Goal: Find specific page/section: Find specific page/section

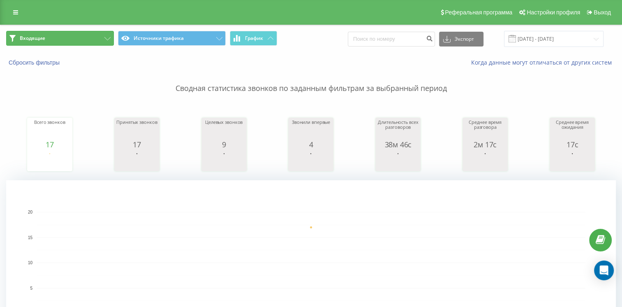
click at [65, 37] on button "Входящие" at bounding box center [60, 38] width 108 height 15
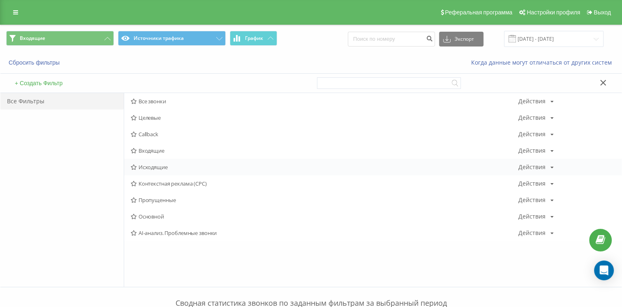
click at [210, 163] on div "Исходящие Действия Редактировать Копировать Удалить По умолчанию Поделиться" at bounding box center [372, 167] width 497 height 16
click at [184, 166] on span "Исходящие" at bounding box center [324, 167] width 387 height 6
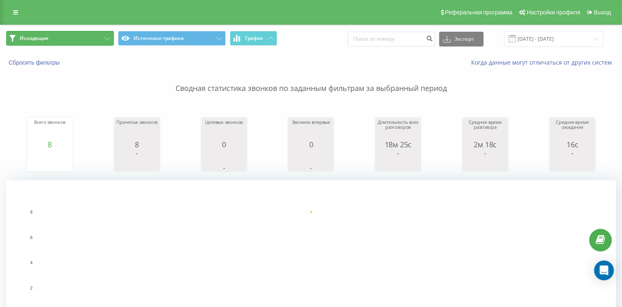
click at [65, 39] on button "Исходящие" at bounding box center [60, 38] width 108 height 15
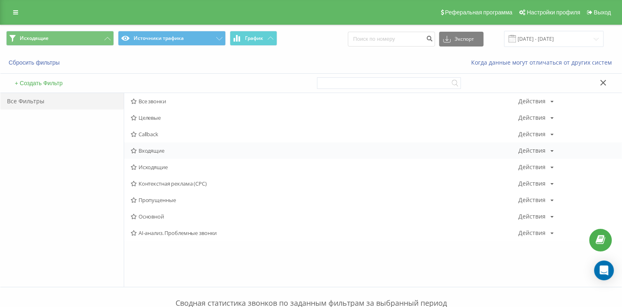
click at [141, 149] on span "Входящие" at bounding box center [324, 151] width 387 height 6
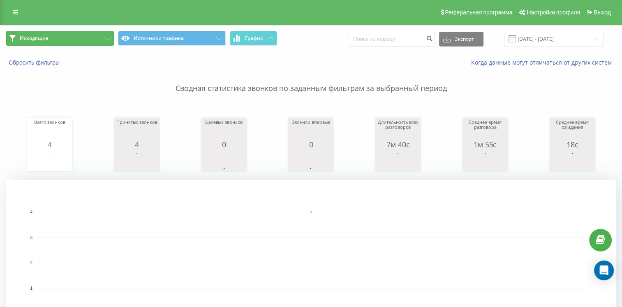
click at [86, 44] on button "Исходящие" at bounding box center [60, 38] width 108 height 15
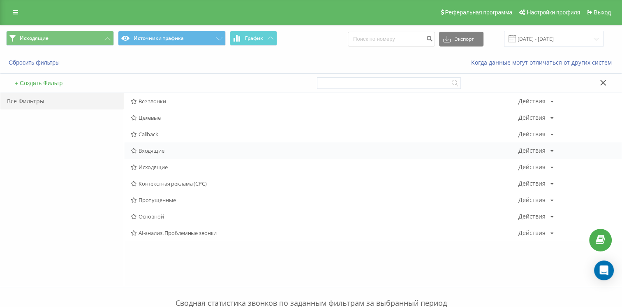
click at [155, 154] on div "Входящие Действия Редактировать Копировать Удалить По умолчанию Поделиться" at bounding box center [372, 150] width 497 height 16
click at [177, 149] on span "Входящие" at bounding box center [324, 151] width 387 height 6
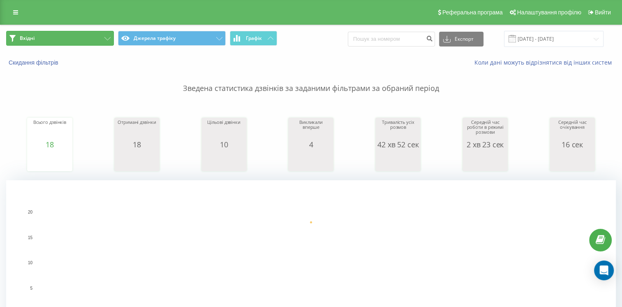
click at [92, 43] on button "Вхідні" at bounding box center [60, 38] width 108 height 15
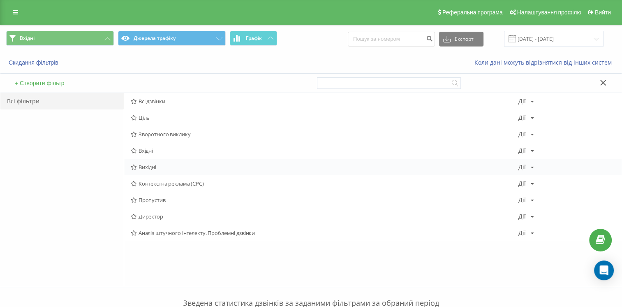
click at [143, 171] on div "Вихідні Дії Редактировать Копировать Удалить По умолчанию Поделиться" at bounding box center [372, 167] width 497 height 16
click at [145, 168] on font "Вихідні" at bounding box center [147, 167] width 18 height 6
